Goal: Transaction & Acquisition: Purchase product/service

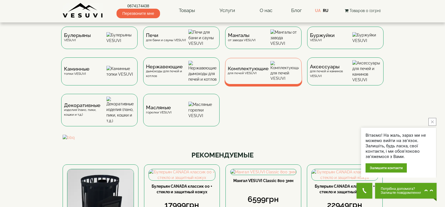
click at [240, 81] on div "Комплектующие для печей VESUVI" at bounding box center [263, 71] width 78 height 26
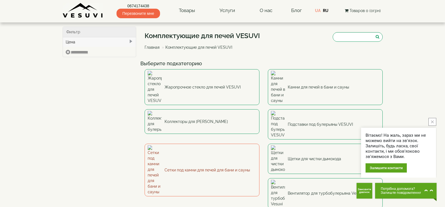
click at [184, 144] on link "Сетки под камни для печей для бани и сауны" at bounding box center [201, 170] width 115 height 53
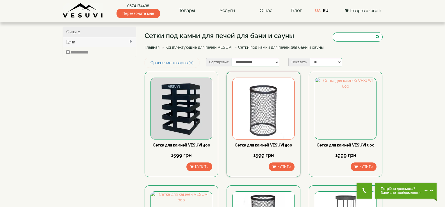
click at [272, 112] on img at bounding box center [263, 108] width 61 height 61
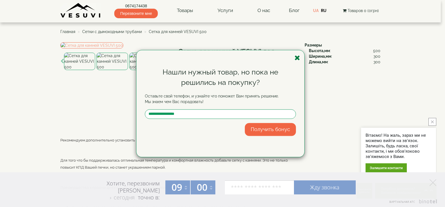
click at [296, 58] on icon "button" at bounding box center [297, 57] width 6 height 7
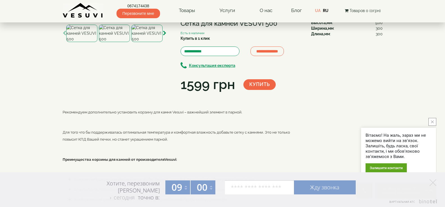
scroll to position [56, 0]
